Goal: Information Seeking & Learning: Find specific fact

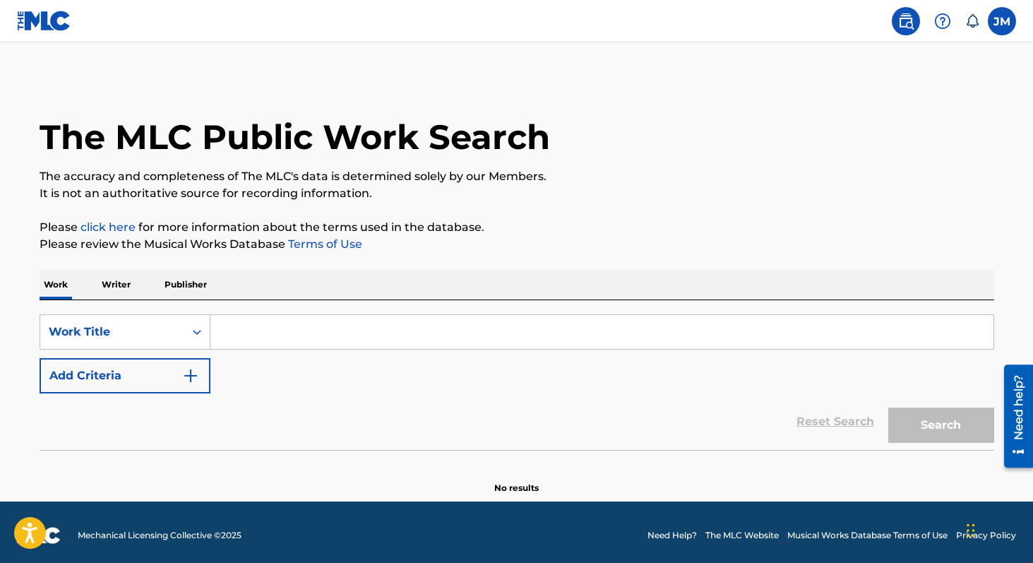
click at [255, 323] on input "Search Form" at bounding box center [601, 332] width 783 height 34
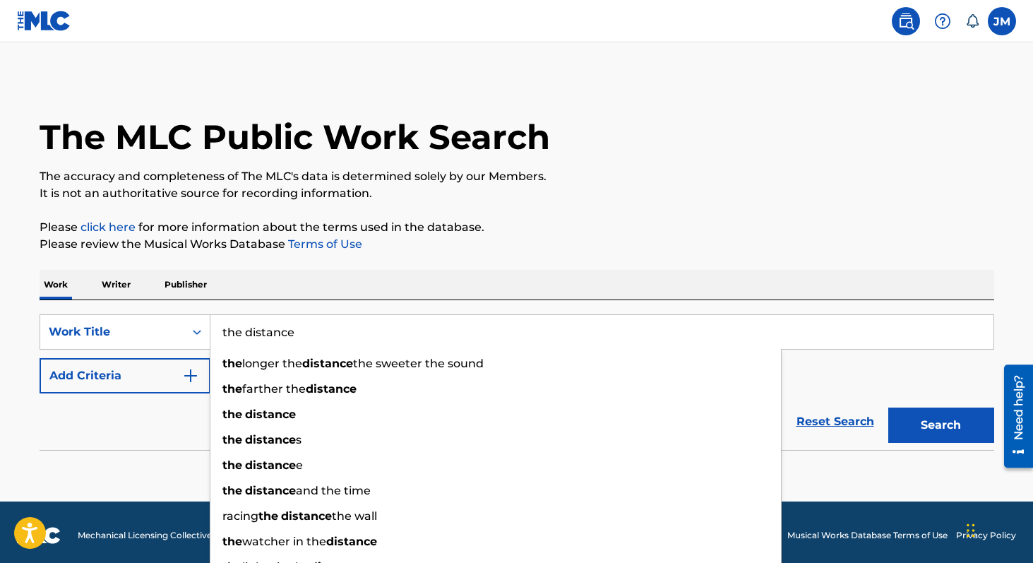
type input "the distance"
click at [888, 407] on button "Search" at bounding box center [941, 424] width 106 height 35
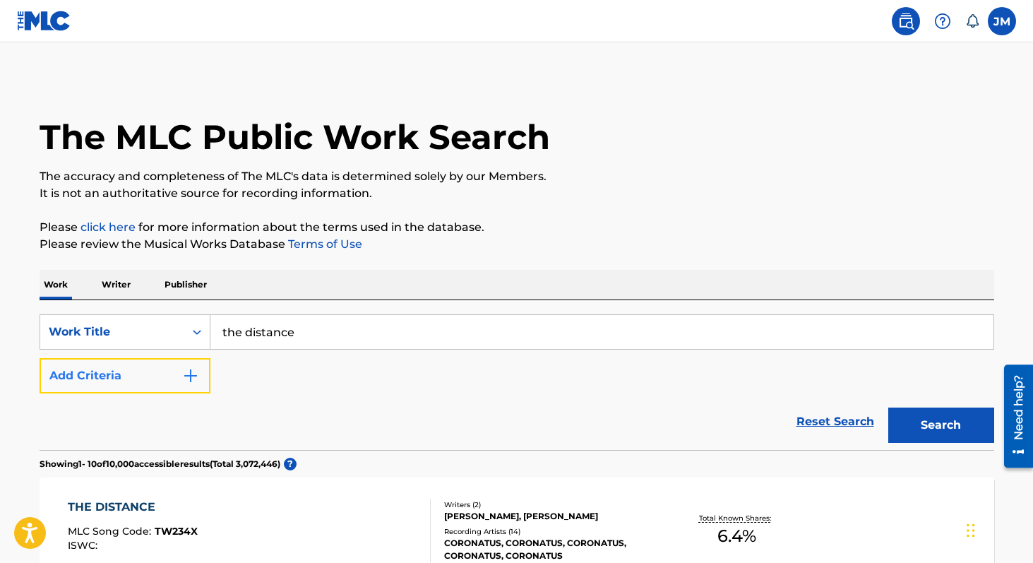
click at [184, 374] on img "Search Form" at bounding box center [190, 375] width 17 height 17
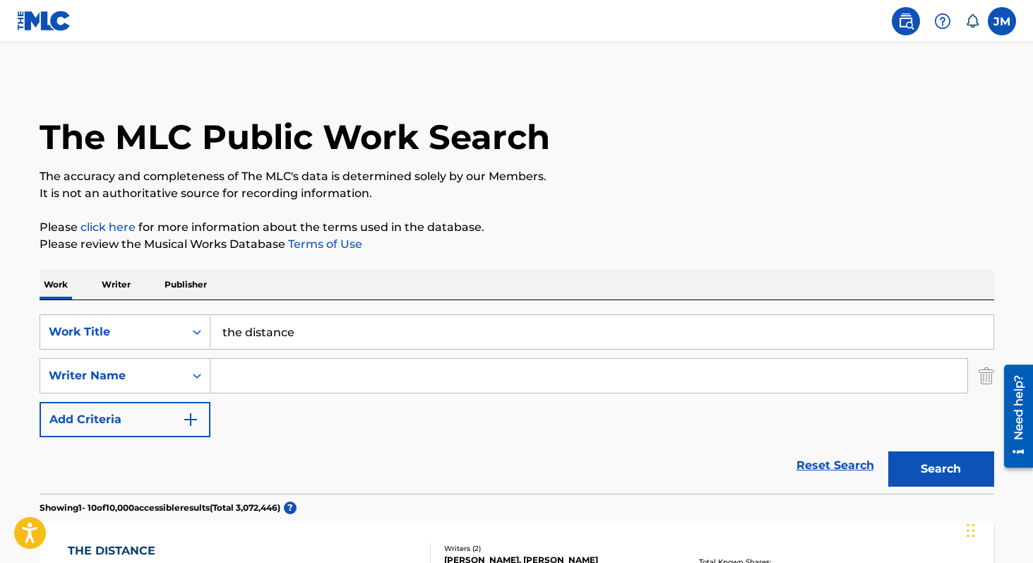
click at [275, 378] on input "Search Form" at bounding box center [588, 376] width 757 height 34
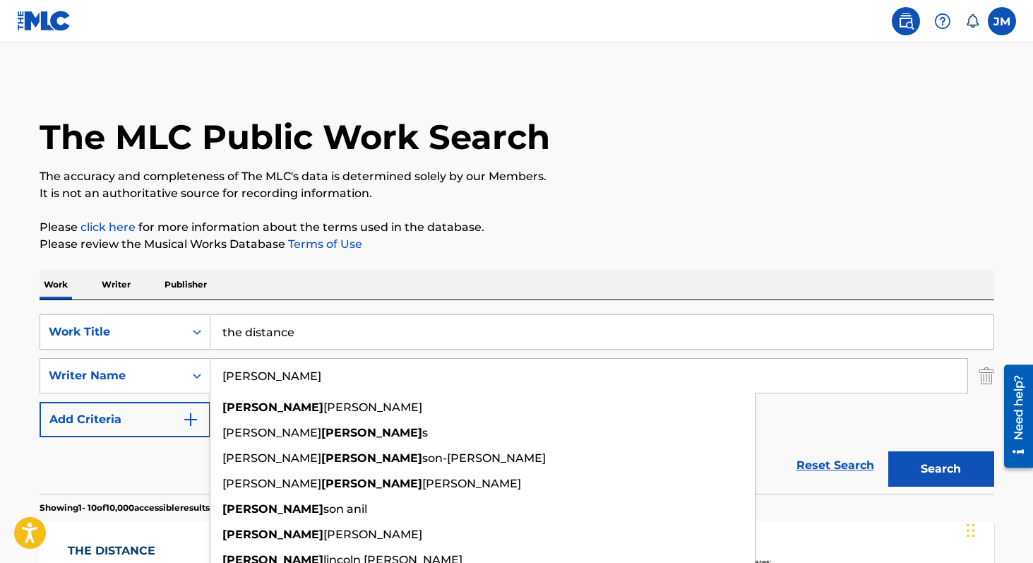
click at [888, 451] on button "Search" at bounding box center [941, 468] width 106 height 35
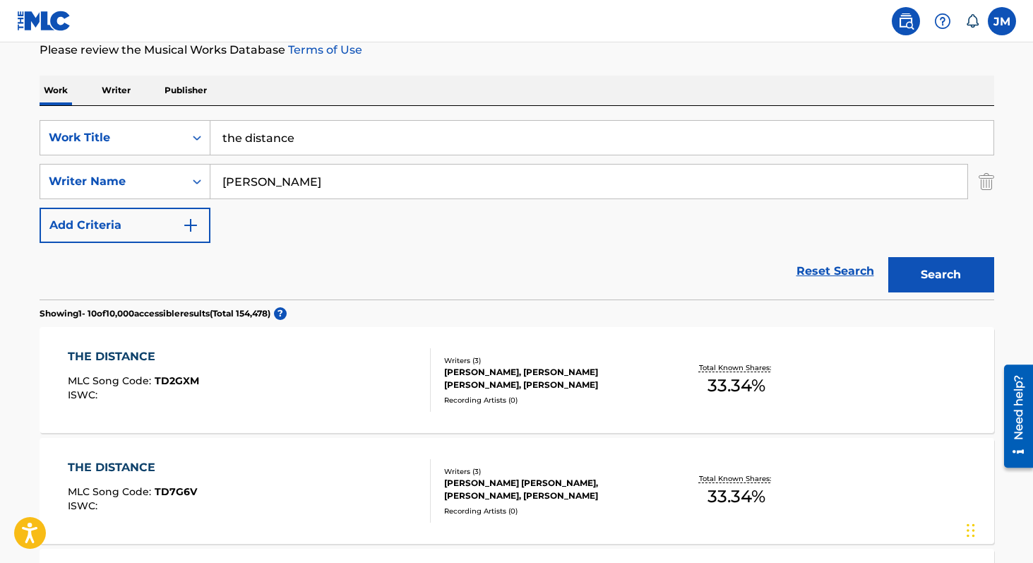
scroll to position [193, 0]
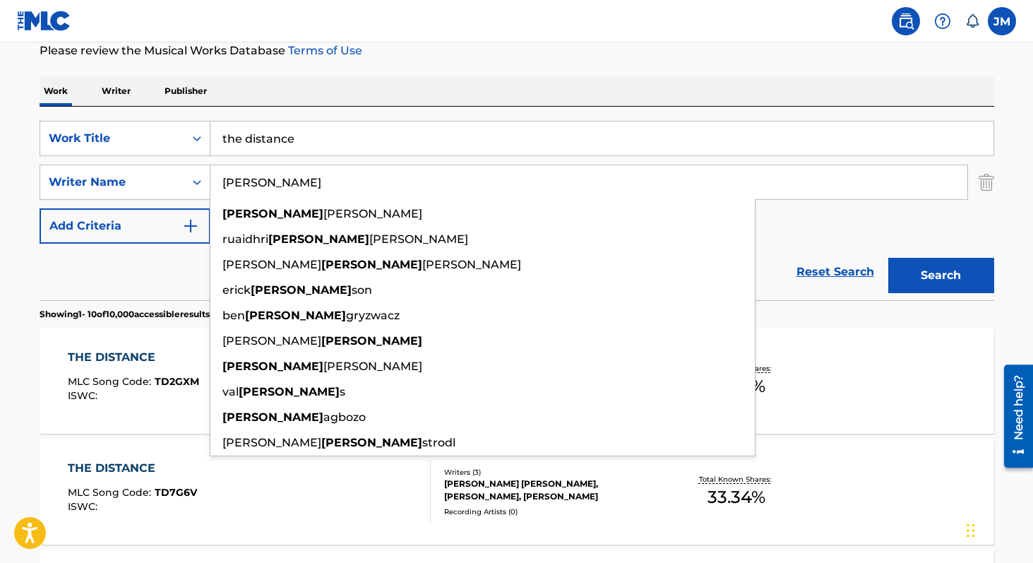
click at [265, 181] on input "john" at bounding box center [588, 182] width 757 height 34
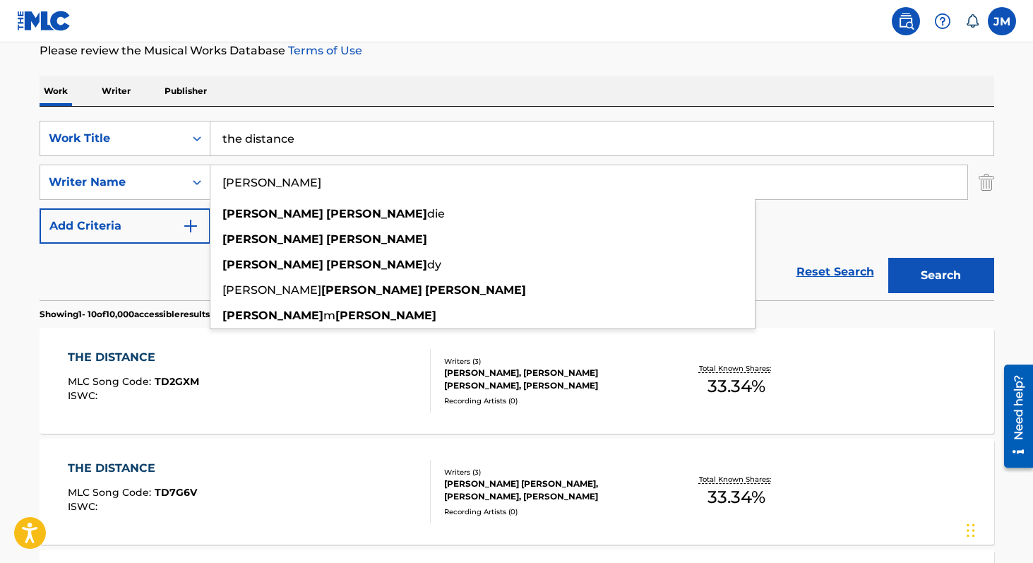
click at [888, 258] on button "Search" at bounding box center [941, 275] width 106 height 35
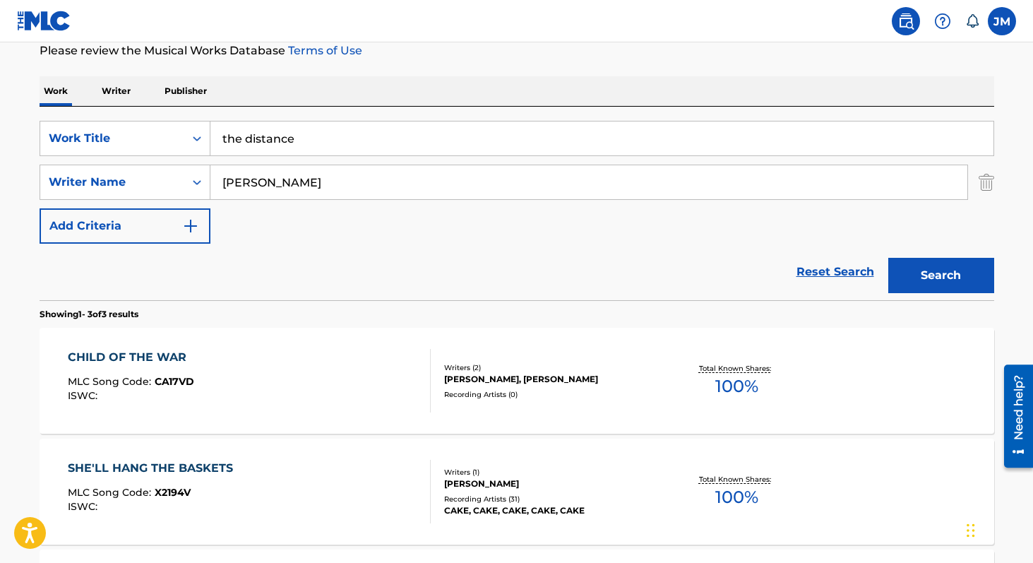
click at [251, 179] on input "john mccrea" at bounding box center [588, 182] width 757 height 34
type input "mccrea"
click at [888, 258] on button "Search" at bounding box center [941, 275] width 106 height 35
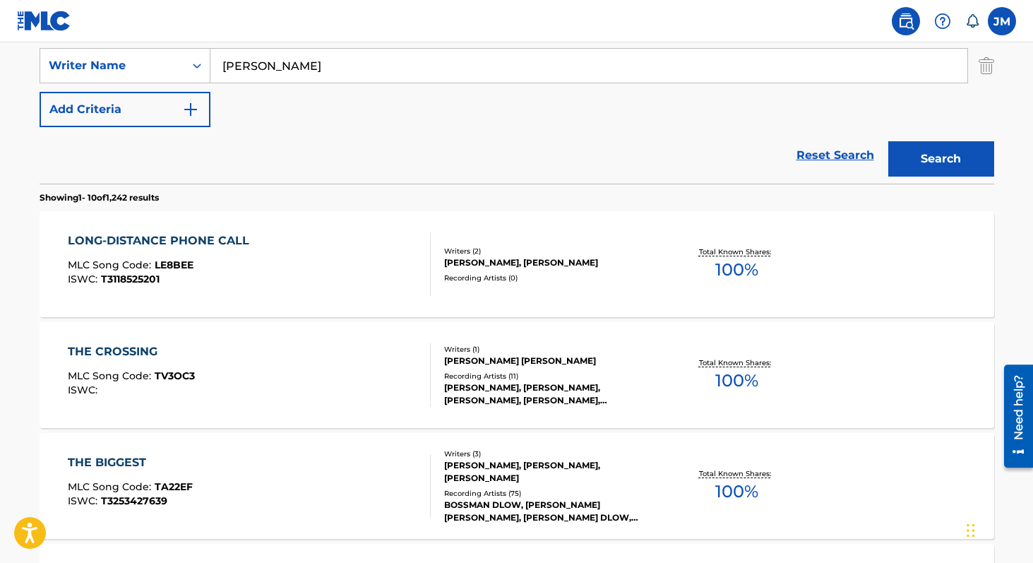
scroll to position [0, 0]
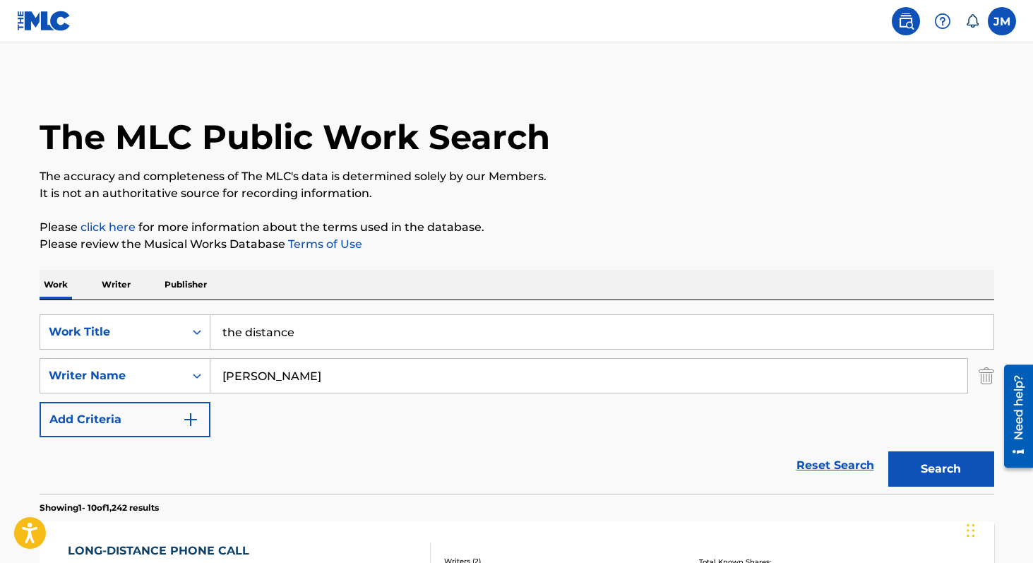
click at [287, 380] on input "mccrea" at bounding box center [588, 376] width 757 height 34
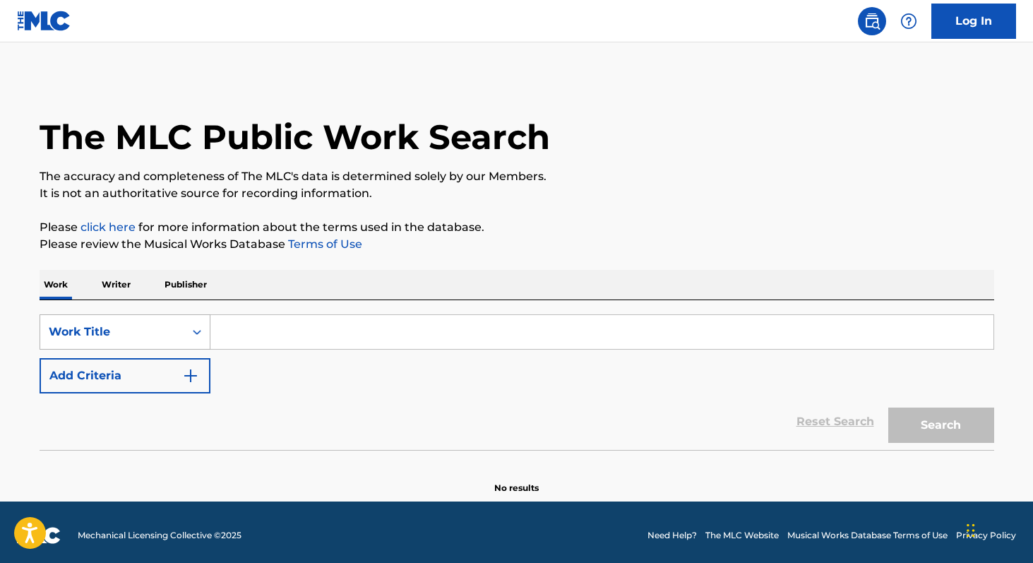
click at [188, 329] on div "Search Form" at bounding box center [196, 331] width 25 height 25
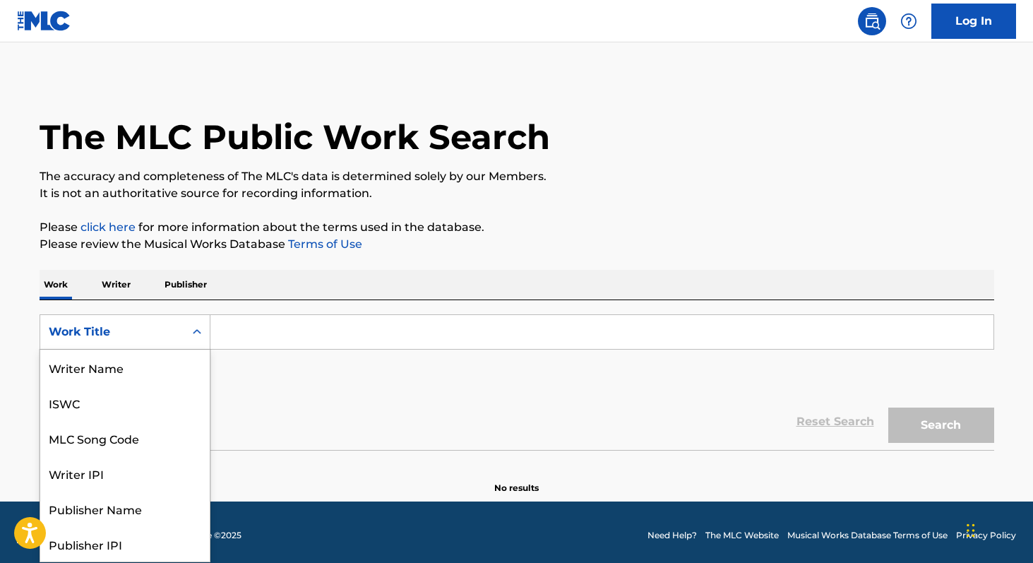
scroll to position [71, 0]
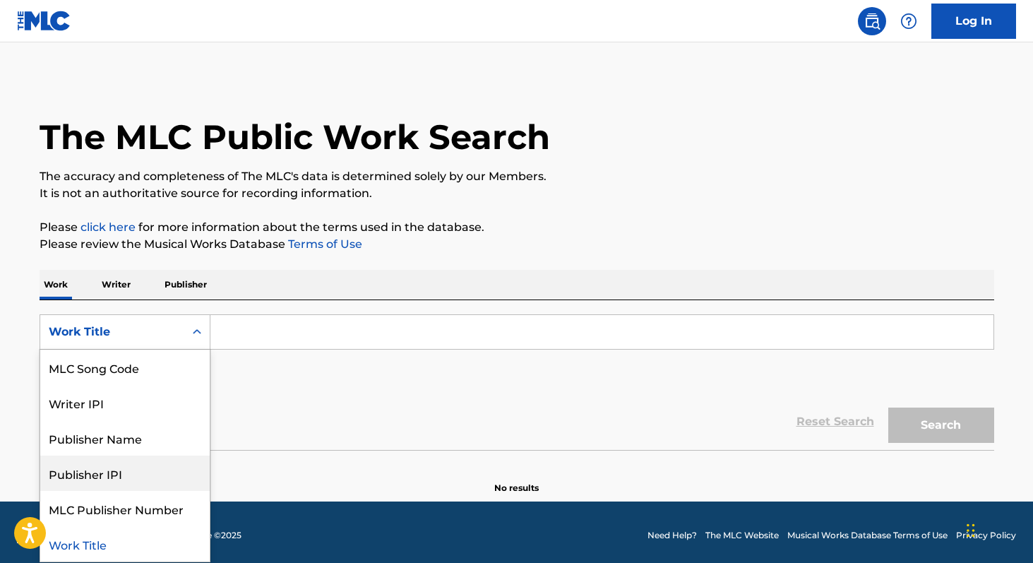
drag, startPoint x: 150, startPoint y: 462, endPoint x: 150, endPoint y: 442, distance: 19.8
click at [150, 455] on div "Publisher IPI" at bounding box center [124, 472] width 169 height 35
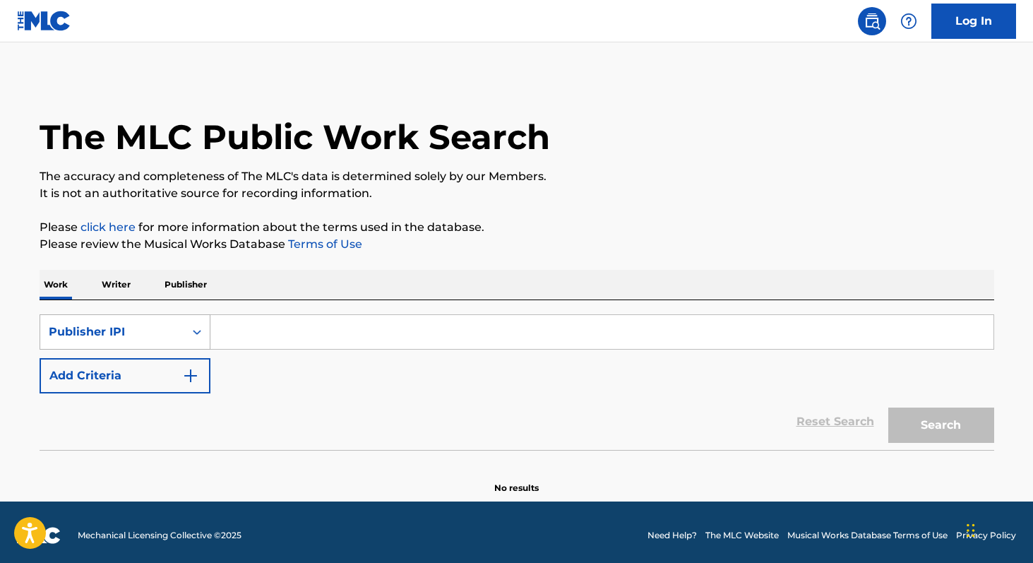
click at [167, 338] on div "Publisher IPI" at bounding box center [112, 331] width 127 height 17
click at [128, 277] on p "Writer" at bounding box center [115, 285] width 37 height 30
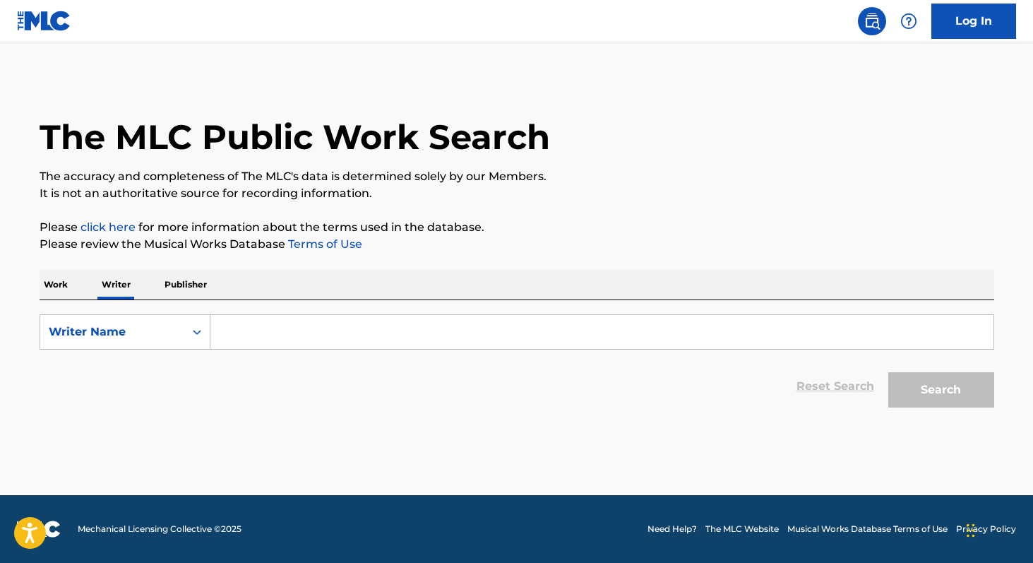
click at [285, 323] on input "Search Form" at bounding box center [601, 332] width 783 height 34
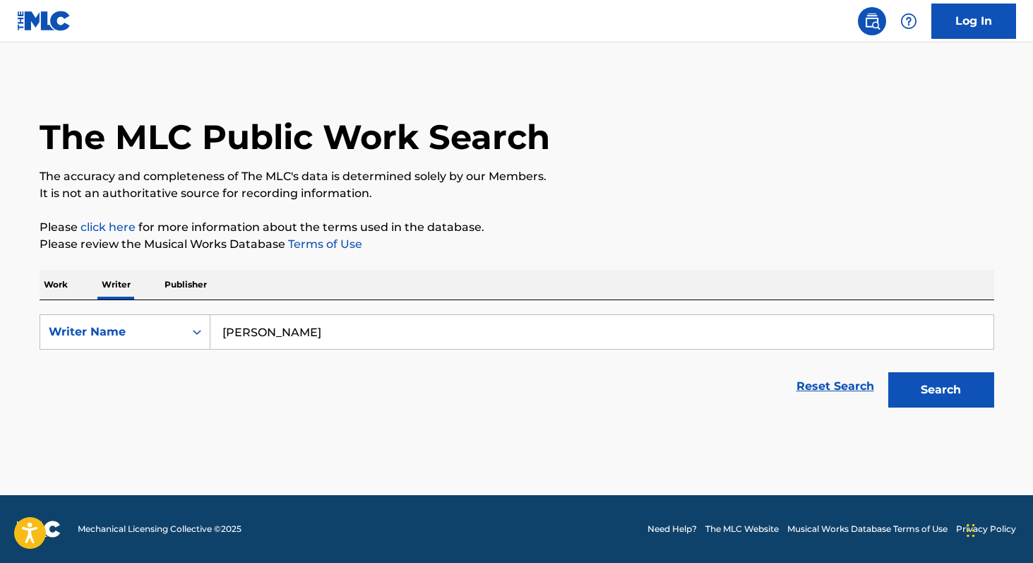
type input "[PERSON_NAME]"
click at [888, 372] on button "Search" at bounding box center [941, 389] width 106 height 35
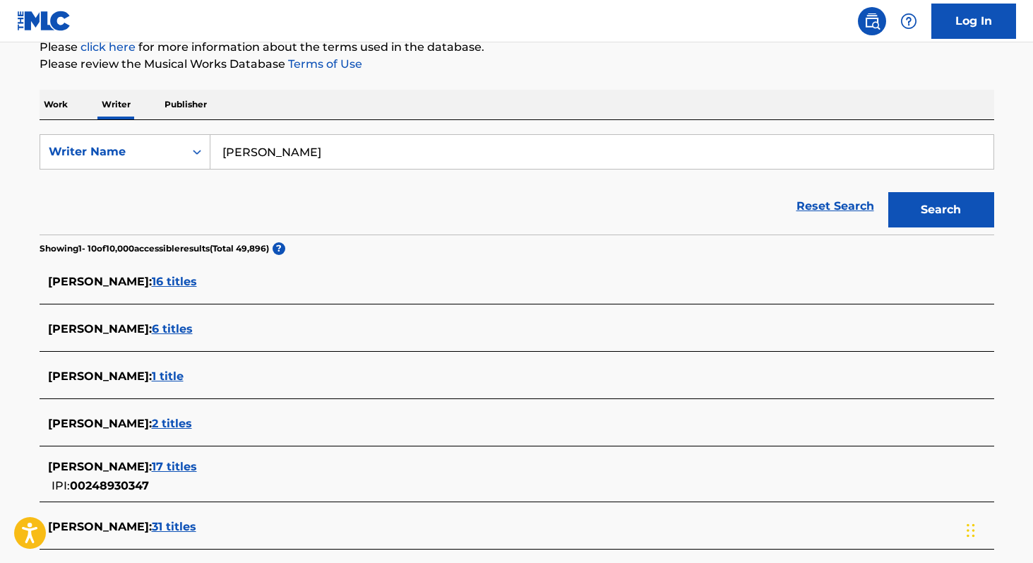
scroll to position [197, 0]
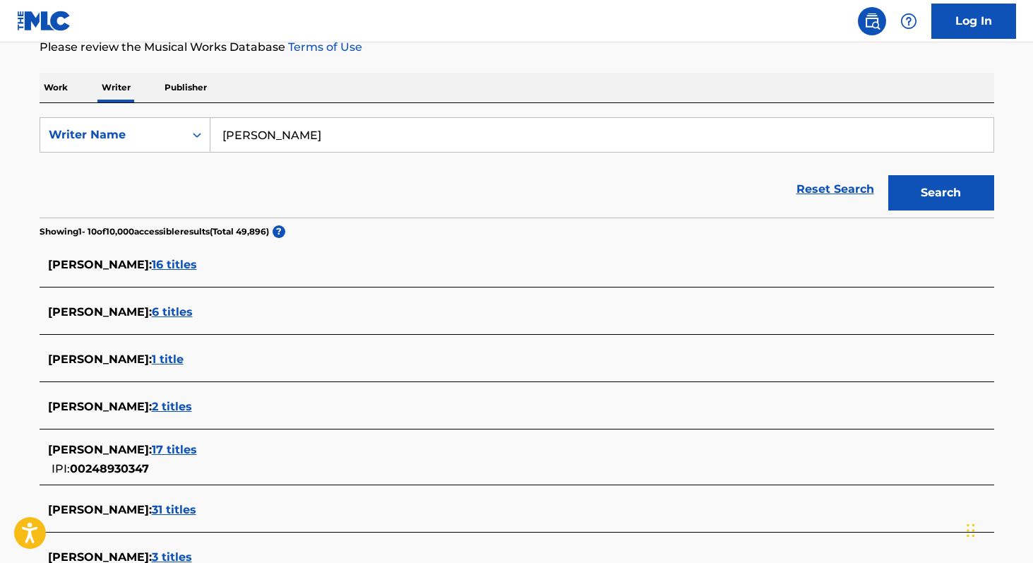
click at [168, 265] on span "16 titles" at bounding box center [174, 264] width 45 height 13
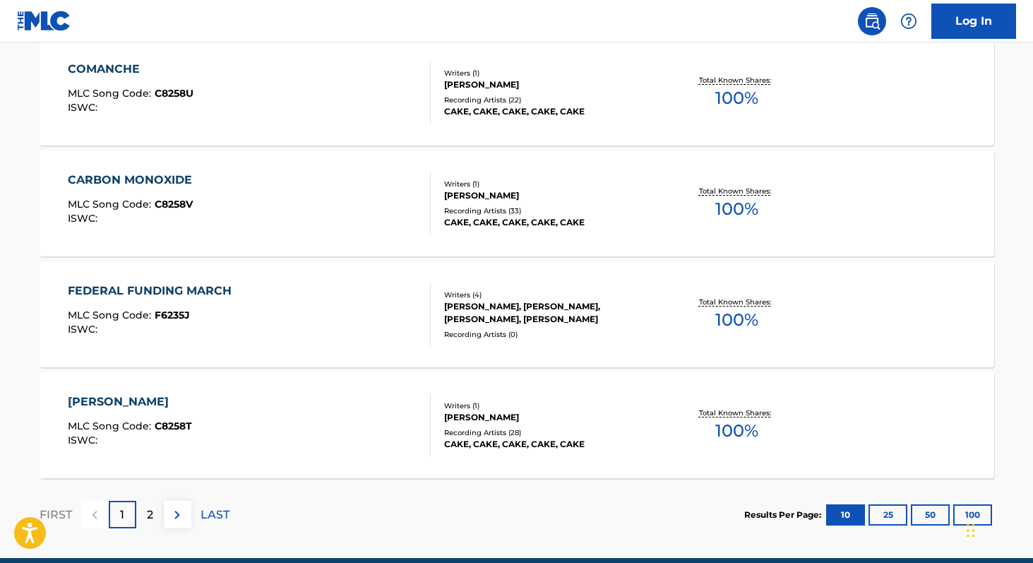
scroll to position [1166, 0]
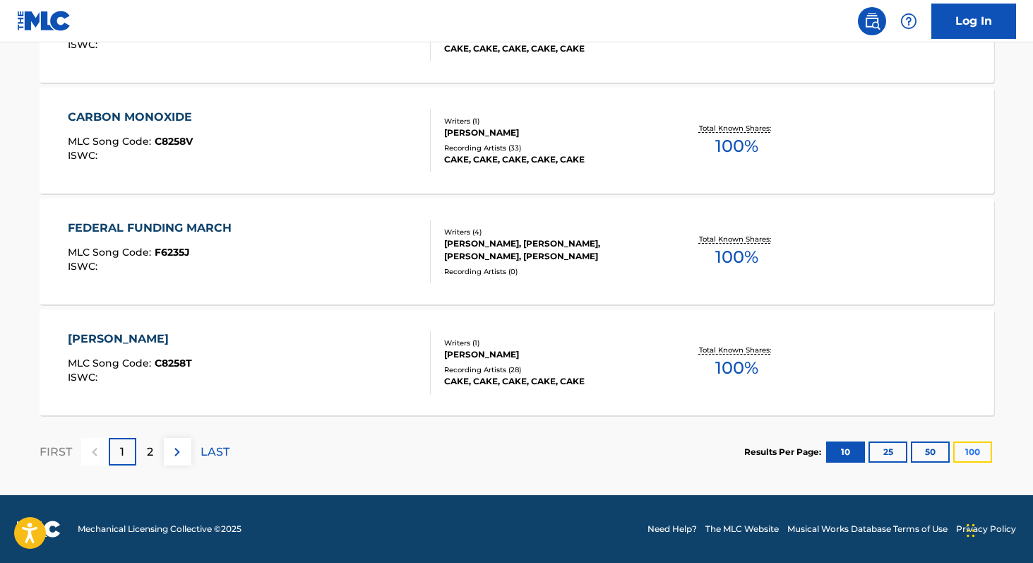
click at [974, 454] on button "100" at bounding box center [972, 451] width 39 height 21
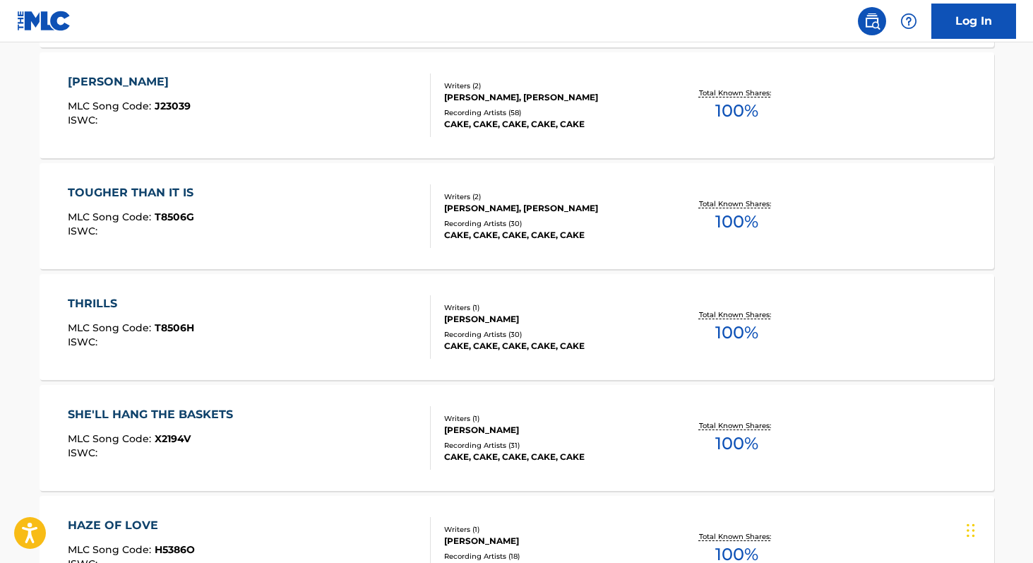
scroll to position [0, 0]
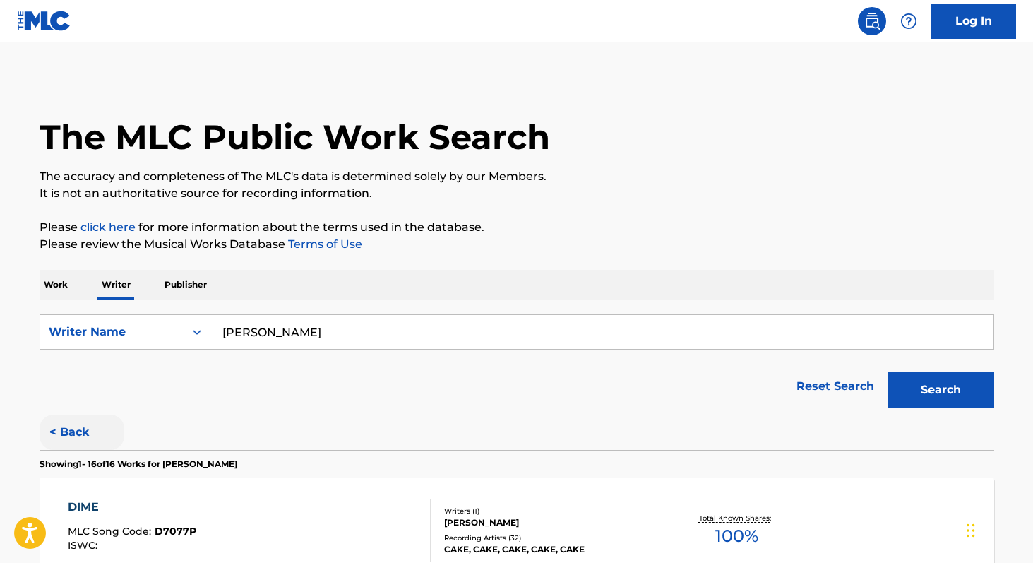
click at [61, 429] on button "< Back" at bounding box center [82, 431] width 85 height 35
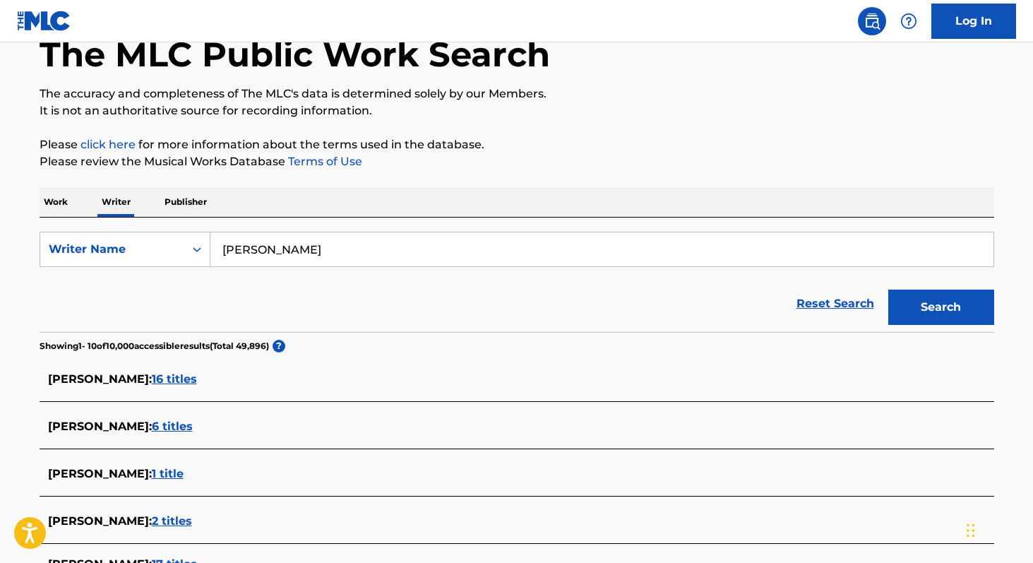
scroll to position [292, 0]
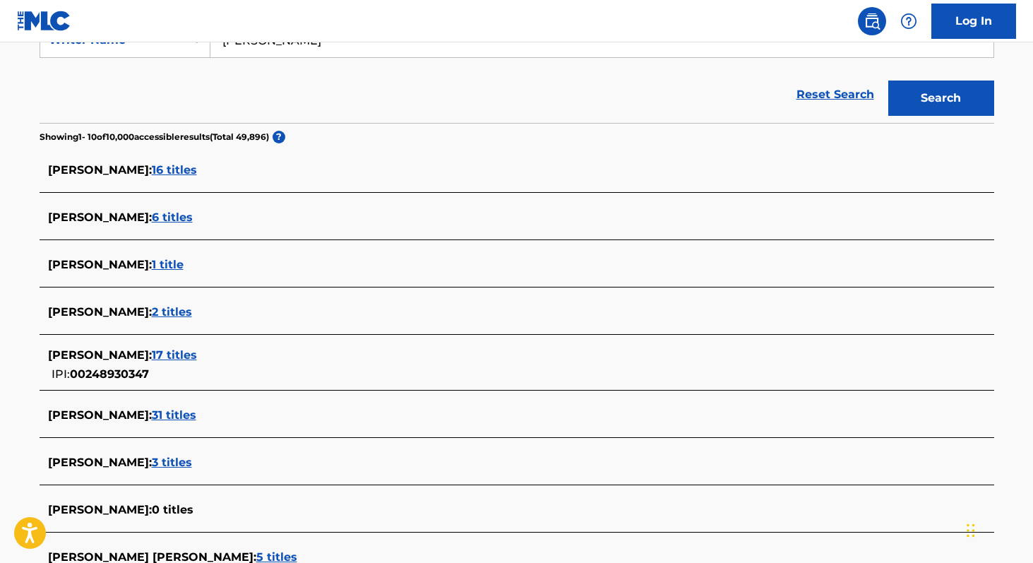
click at [169, 222] on span "6 titles" at bounding box center [172, 216] width 41 height 13
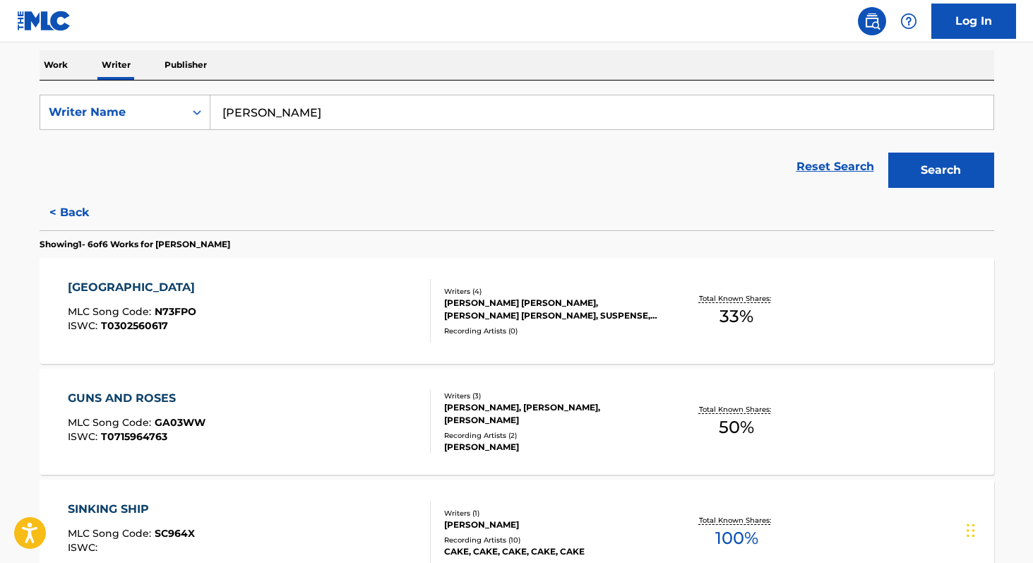
scroll to position [260, 0]
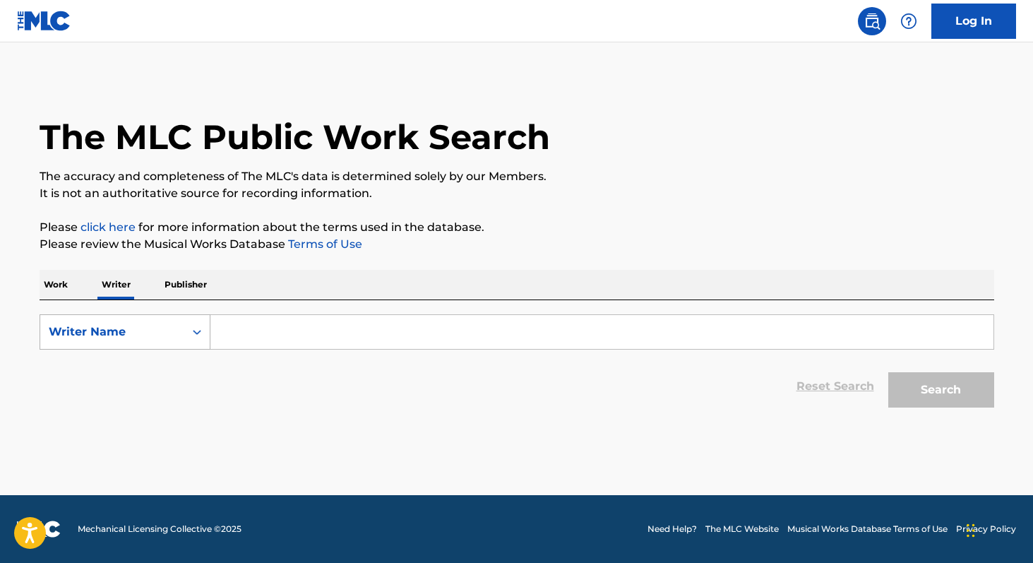
click at [178, 337] on div "Writer Name" at bounding box center [112, 331] width 144 height 27
click at [247, 337] on input "Search Form" at bounding box center [601, 332] width 783 height 34
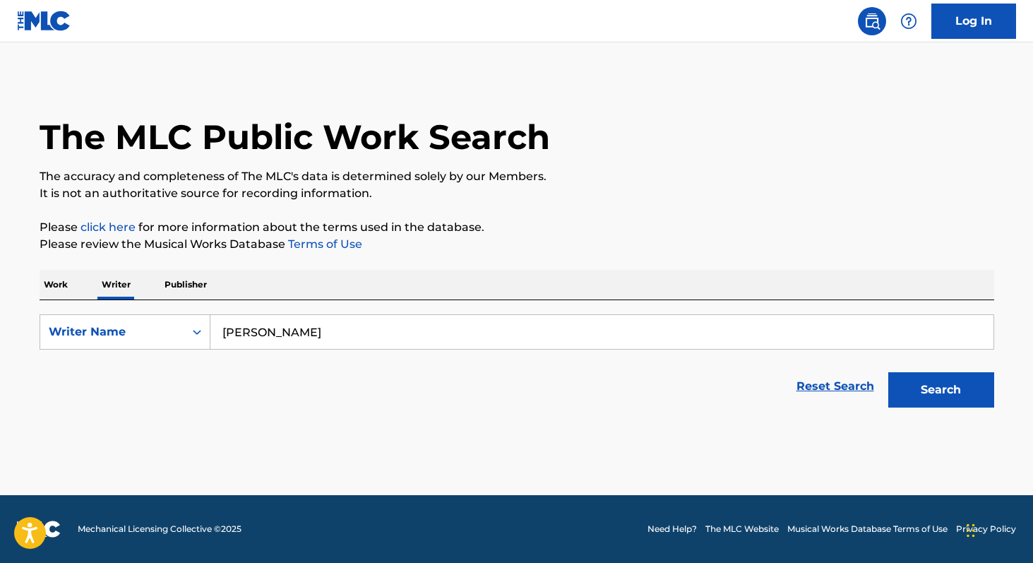
click at [888, 372] on button "Search" at bounding box center [941, 389] width 106 height 35
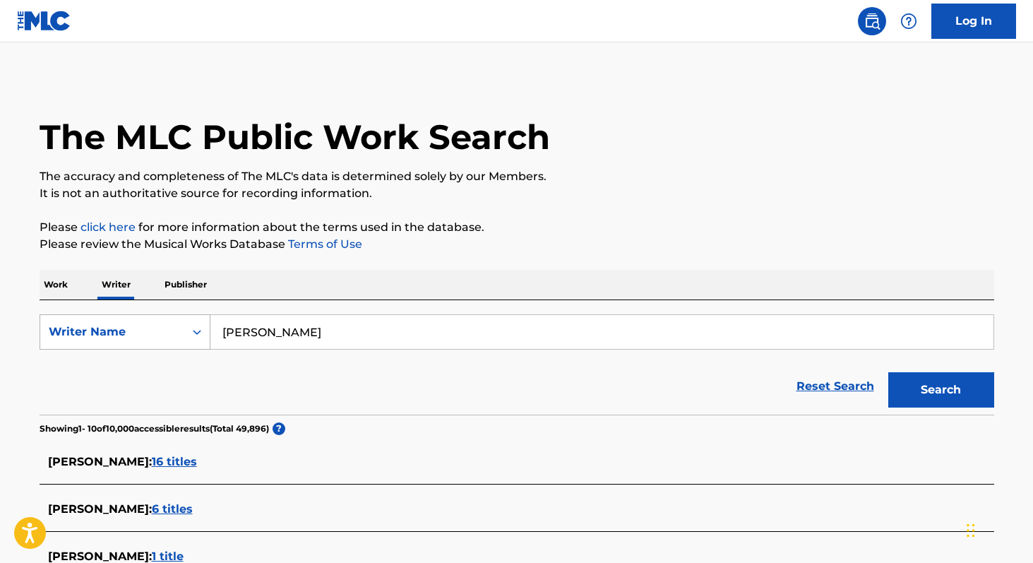
drag, startPoint x: 299, startPoint y: 332, endPoint x: 181, endPoint y: 321, distance: 118.4
click at [184, 321] on div "SearchWithCriteria4555608b-4052-42c4-b2e7-f401f0d701cc Writer Name john mccrea" at bounding box center [517, 331] width 954 height 35
type input "the distance"
click at [888, 372] on button "Search" at bounding box center [941, 389] width 106 height 35
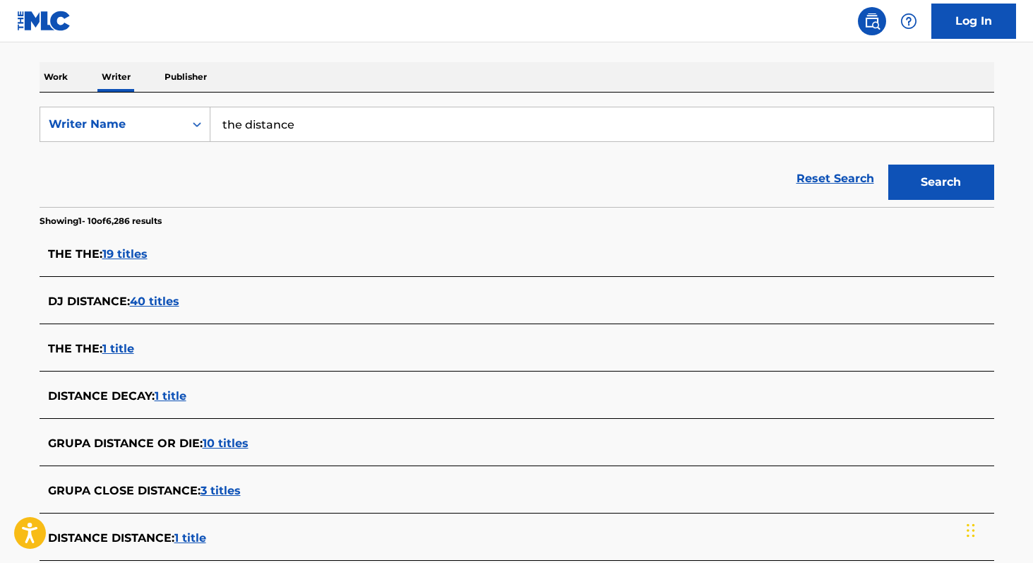
scroll to position [191, 0]
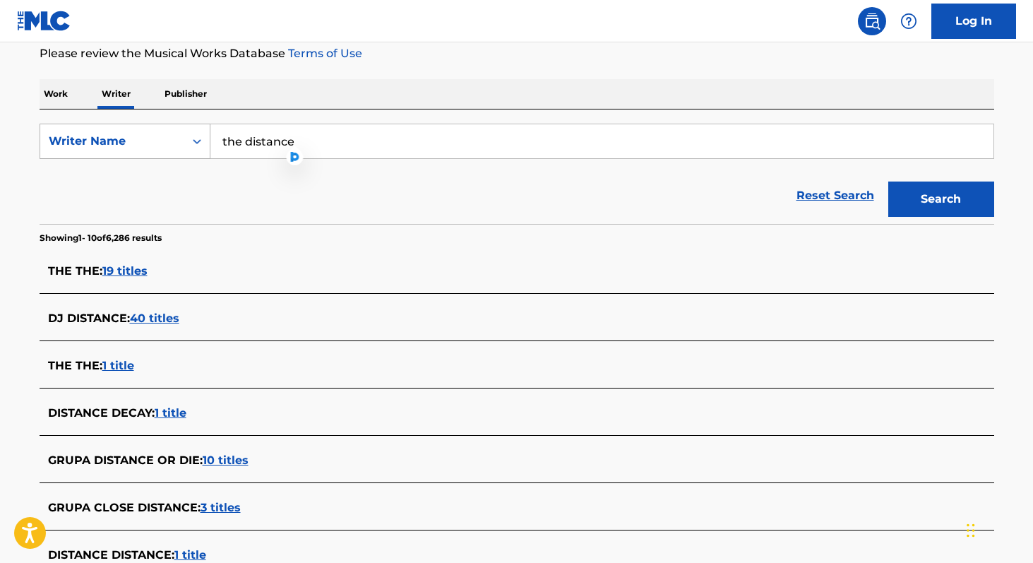
click at [169, 144] on div "Writer Name" at bounding box center [112, 141] width 127 height 17
click at [154, 129] on div "Writer Name" at bounding box center [112, 141] width 144 height 27
click at [57, 92] on p "Work" at bounding box center [56, 94] width 32 height 30
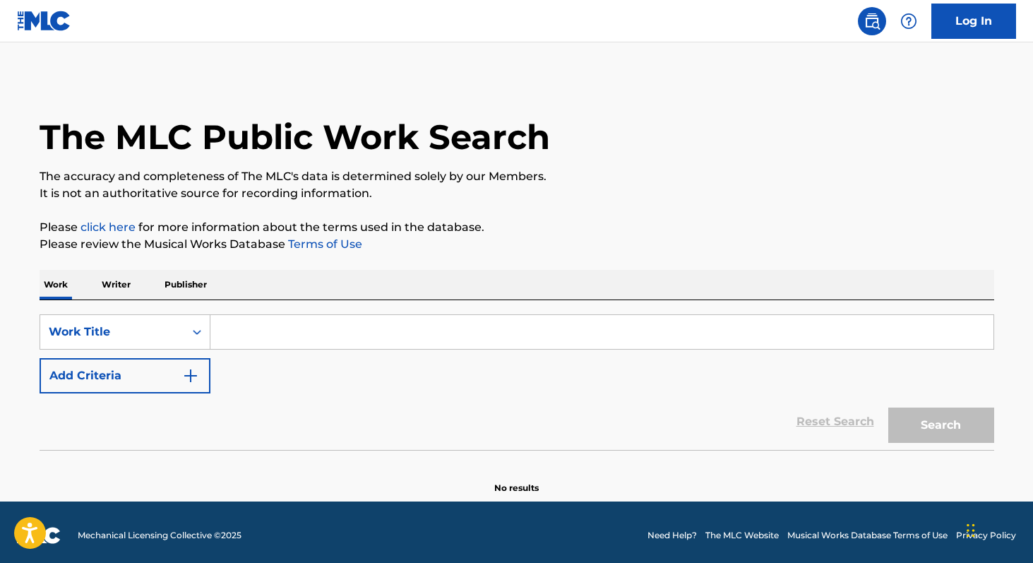
click at [268, 333] on input "Search Form" at bounding box center [601, 332] width 783 height 34
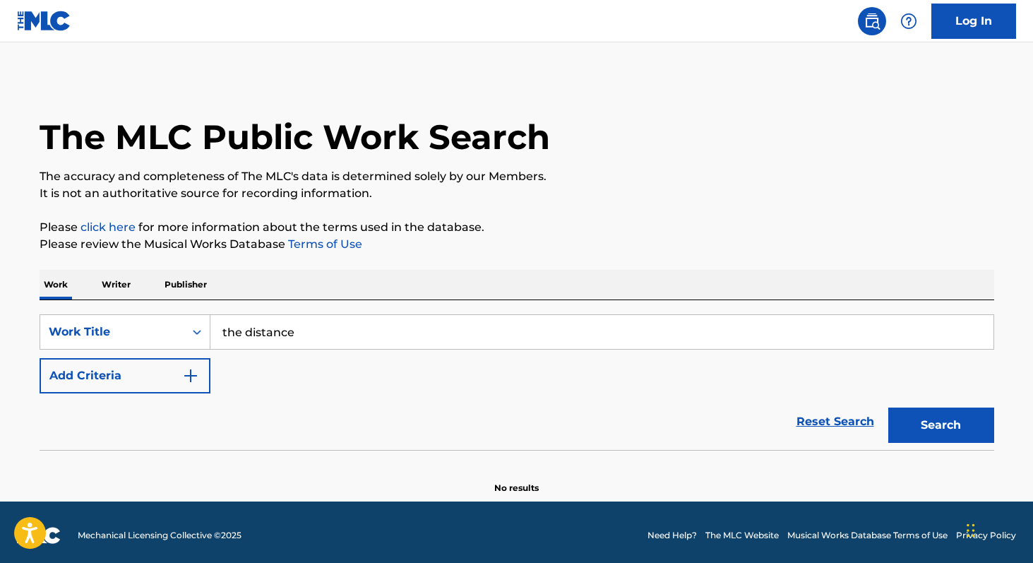
type input "the distance"
click at [888, 407] on button "Search" at bounding box center [941, 424] width 106 height 35
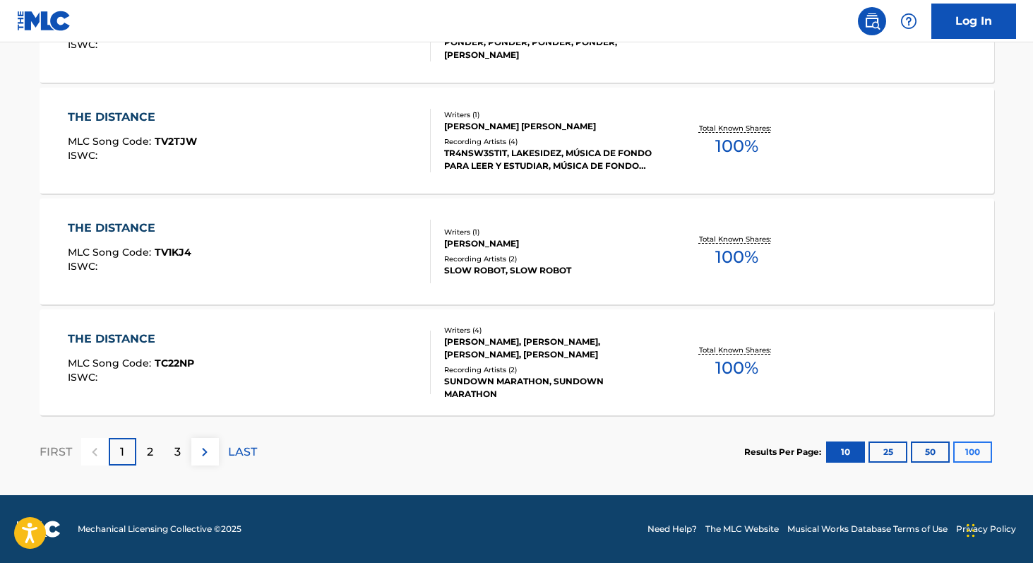
scroll to position [50, 0]
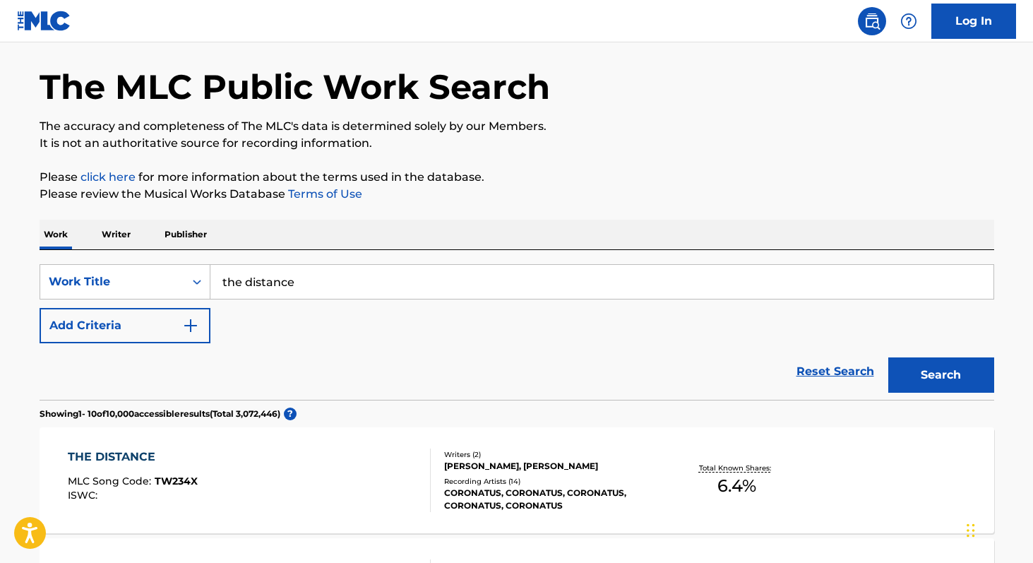
click at [966, 450] on div "THE DISTANCE MLC Song Code : TW234X ISWC : Writers ( 2 ) DENNIS SCHWACHHOFER, M…" at bounding box center [517, 480] width 954 height 106
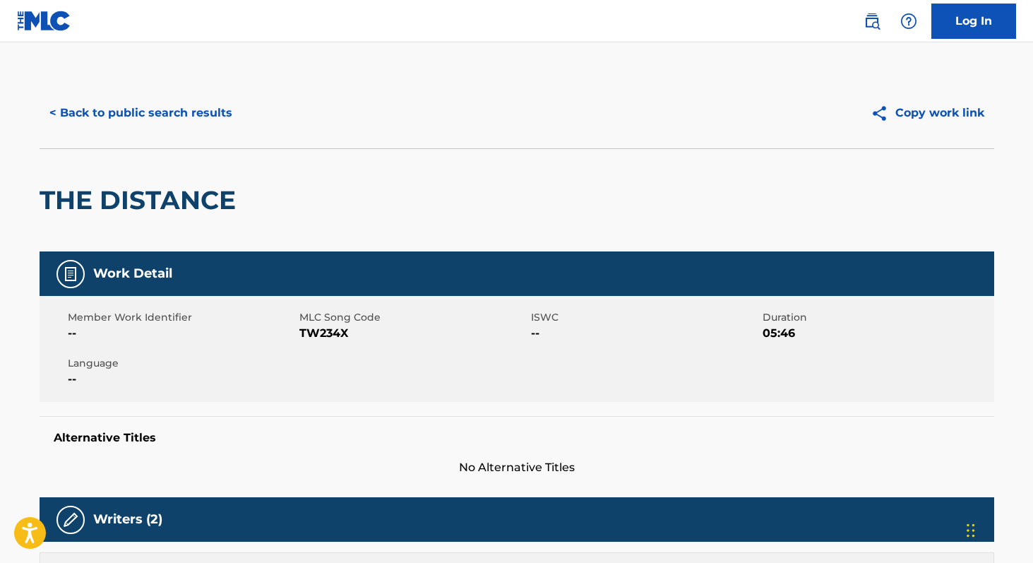
click at [692, 131] on div "< Back to public search results Copy work link" at bounding box center [517, 113] width 954 height 71
click at [136, 119] on button "< Back to public search results" at bounding box center [141, 112] width 203 height 35
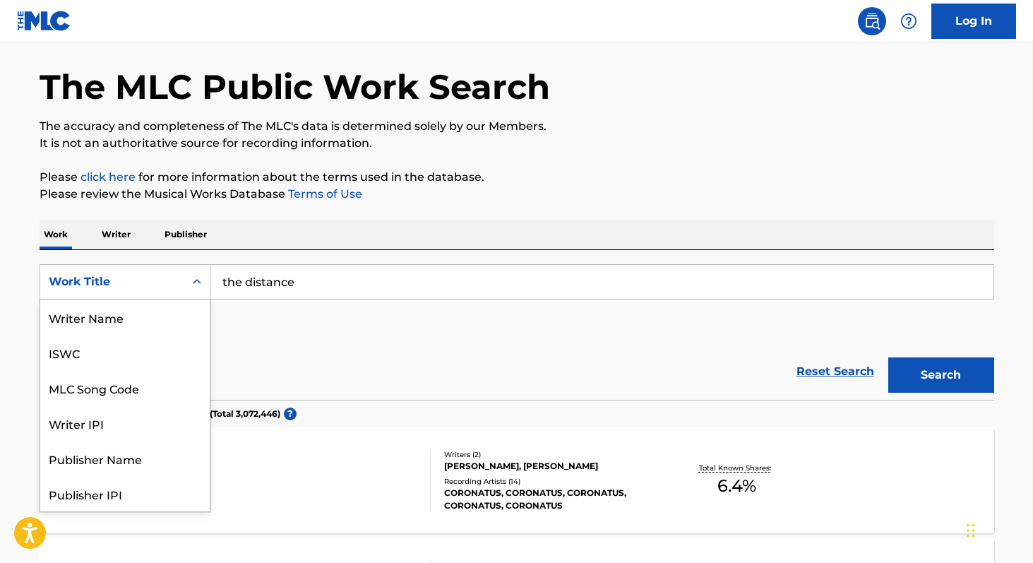
click at [136, 287] on div "Work Title" at bounding box center [112, 281] width 127 height 17
click at [119, 321] on div "MLC Song Code" at bounding box center [124, 316] width 169 height 35
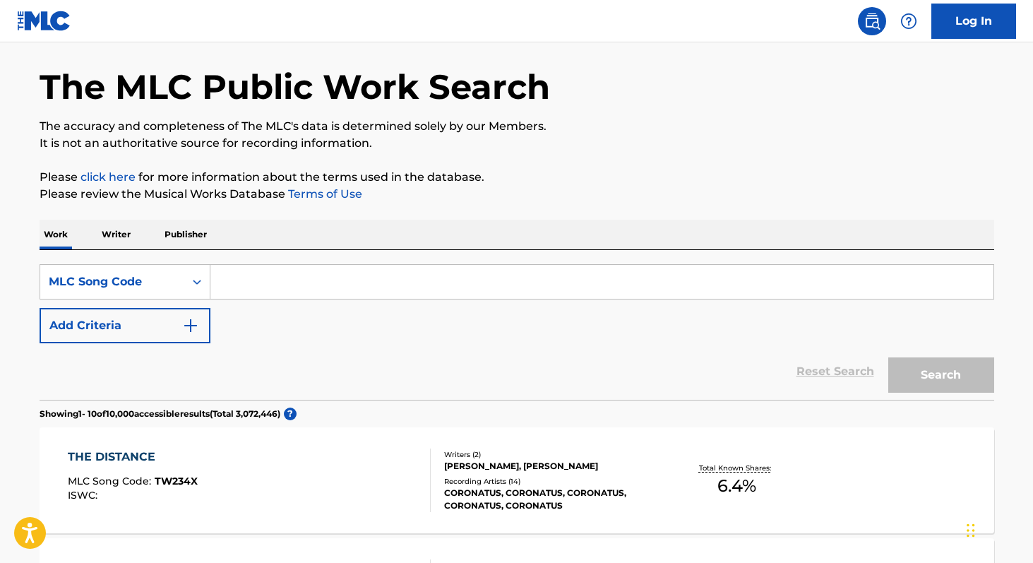
click at [238, 278] on input "Search Form" at bounding box center [601, 282] width 783 height 34
paste input "D10261"
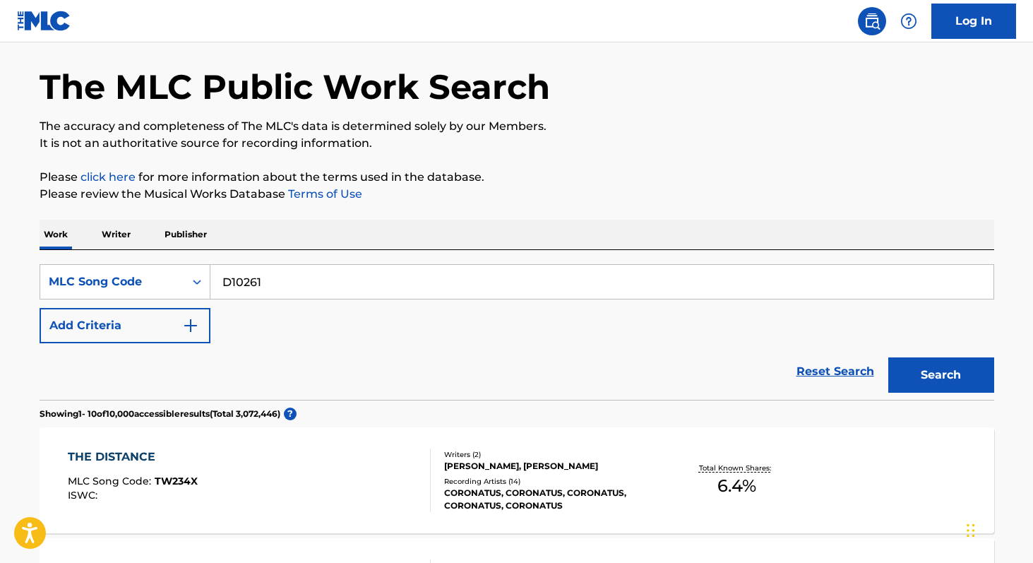
type input "D10261"
click at [888, 357] on button "Search" at bounding box center [941, 374] width 106 height 35
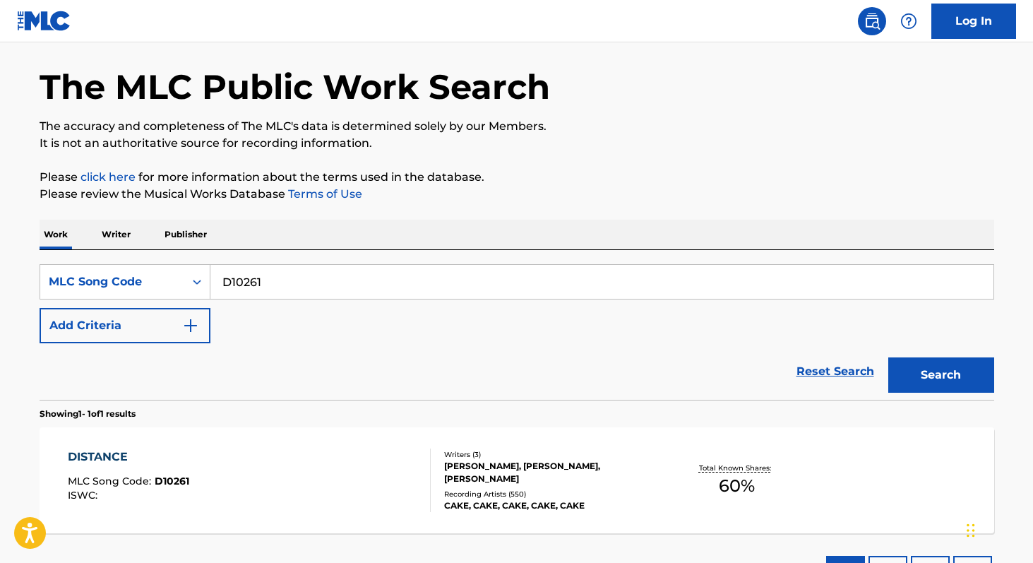
scroll to position [162, 0]
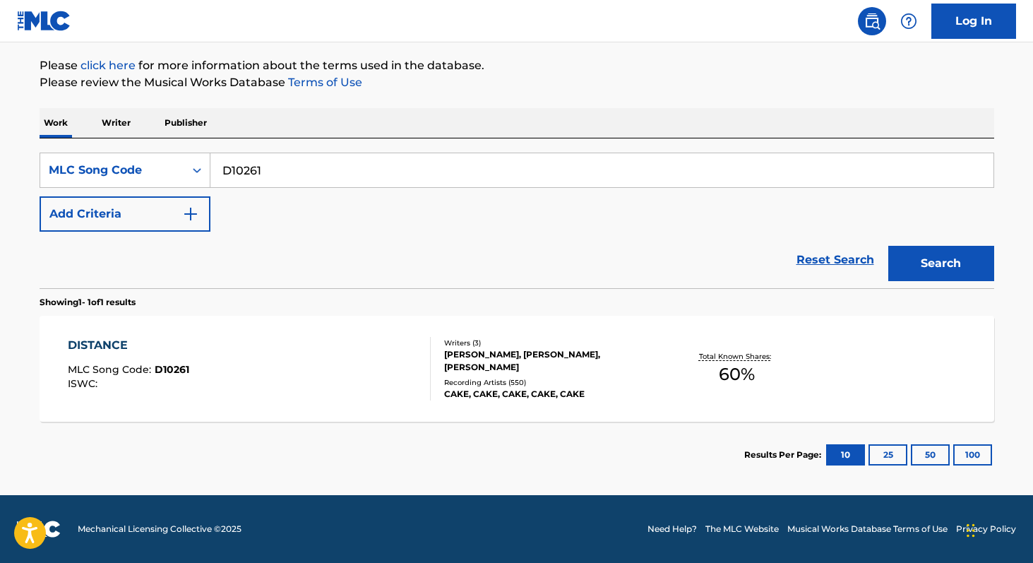
click at [283, 349] on div "DISTANCE MLC Song Code : D10261 ISWC :" at bounding box center [249, 369] width 363 height 64
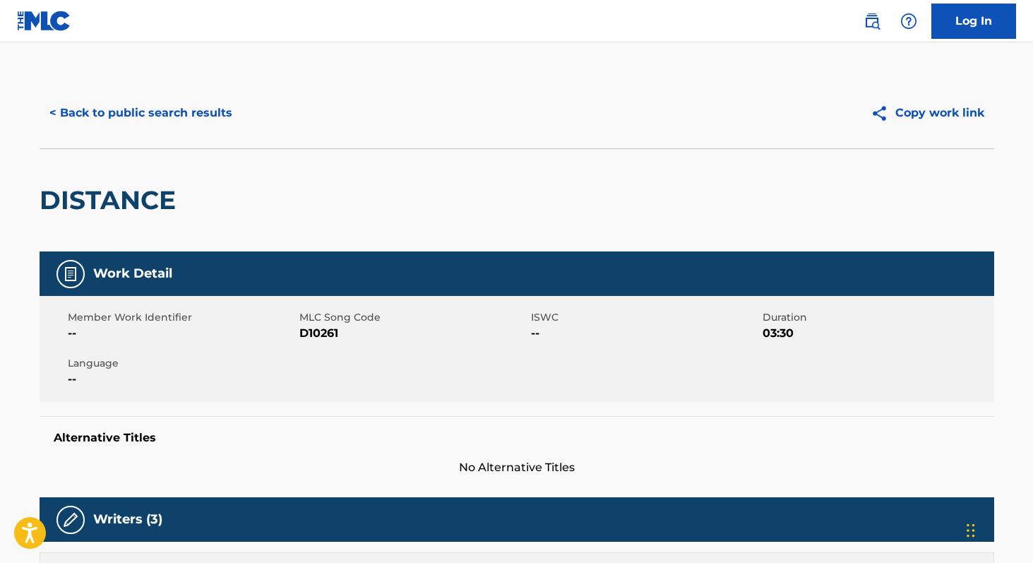
click at [259, 177] on div "DISTANCE" at bounding box center [517, 199] width 954 height 103
click at [528, 199] on div "DISTANCE" at bounding box center [517, 199] width 954 height 103
